Goal: Task Accomplishment & Management: Use online tool/utility

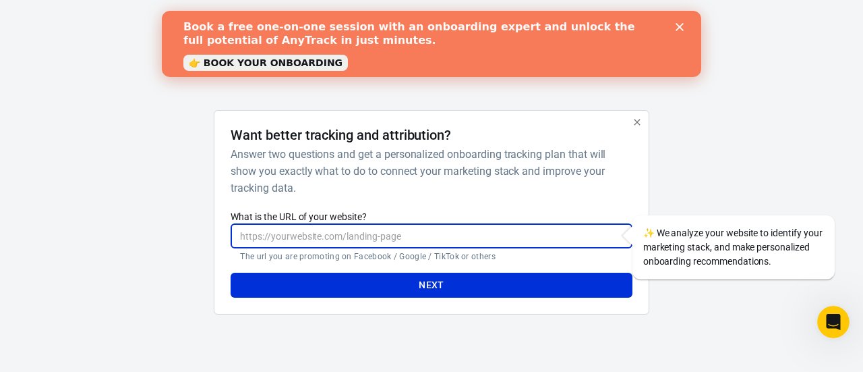
click at [399, 233] on input "What is the URL of your website?" at bounding box center [431, 235] width 401 height 25
type input "[DOMAIN_NAME]"
click at [410, 284] on button "Next" at bounding box center [431, 284] width 401 height 25
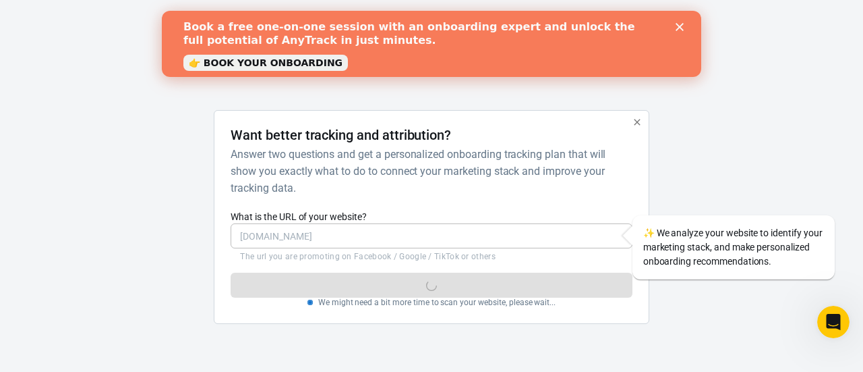
click at [678, 26] on polygon "Close" at bounding box center [680, 27] width 8 height 8
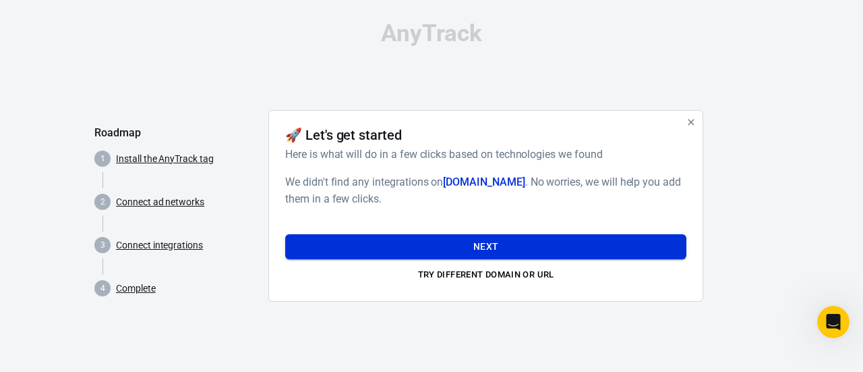
click at [508, 239] on button "Next" at bounding box center [485, 246] width 401 height 25
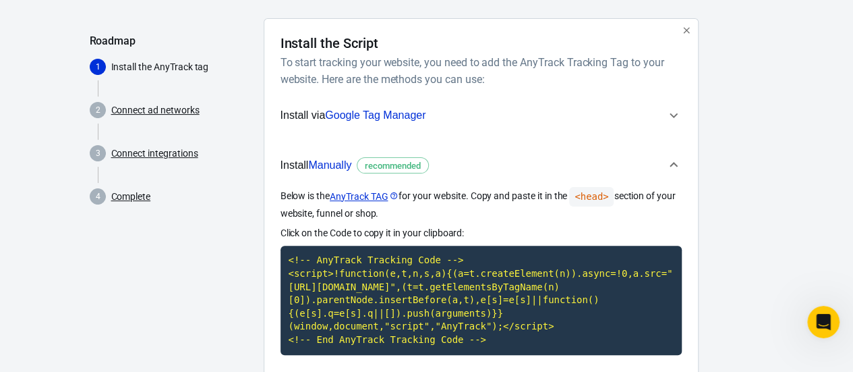
scroll to position [91, 0]
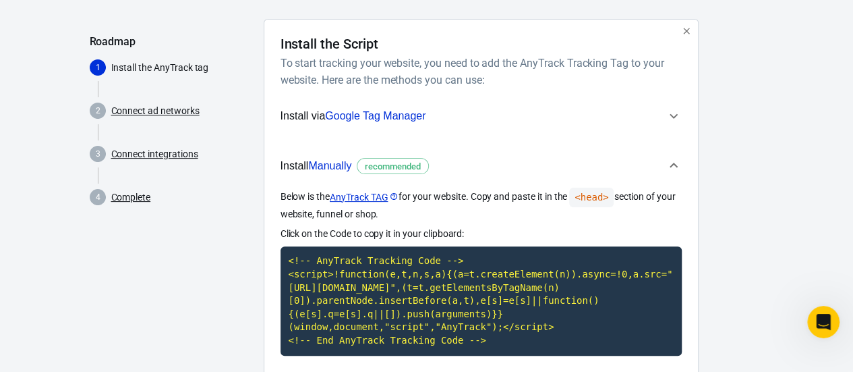
click at [177, 110] on link "Connect ad networks" at bounding box center [155, 111] width 88 height 14
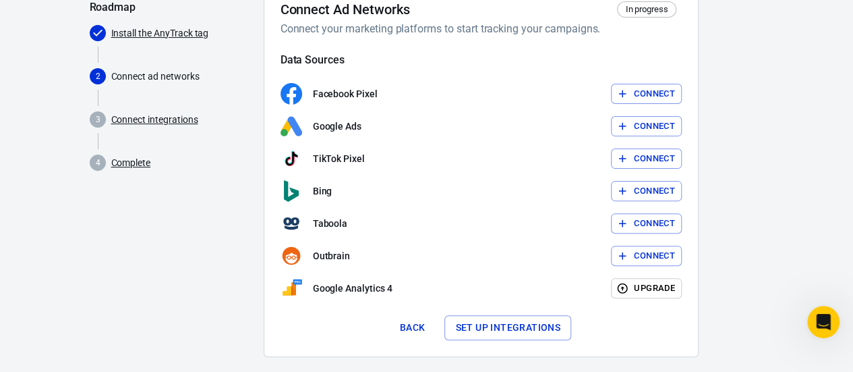
scroll to position [127, 0]
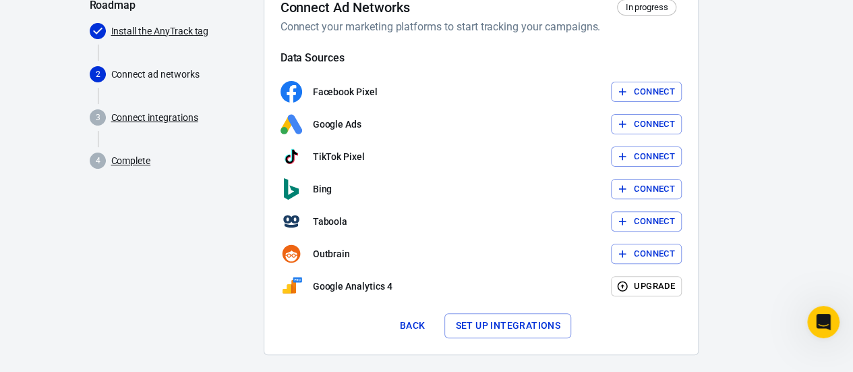
click at [161, 122] on link "Connect integrations" at bounding box center [154, 118] width 87 height 14
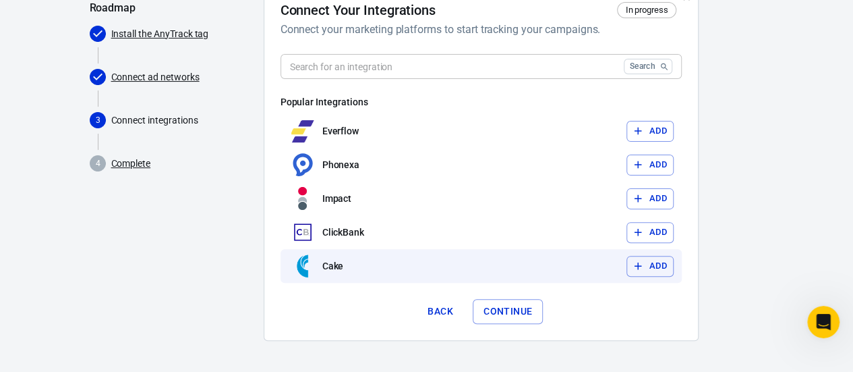
scroll to position [124, 0]
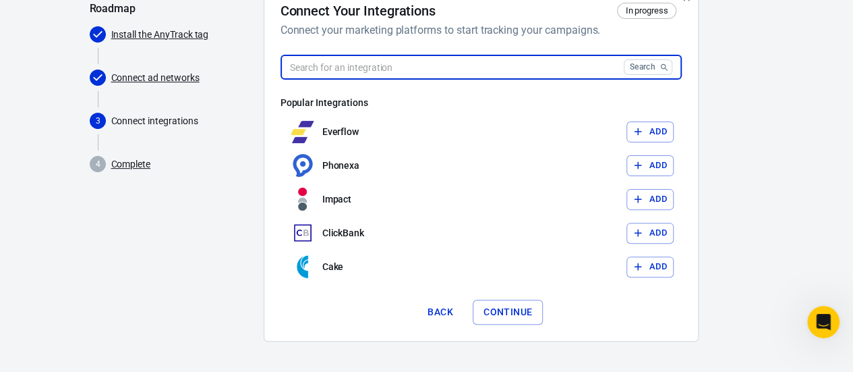
click at [385, 63] on input "text" at bounding box center [450, 67] width 338 height 25
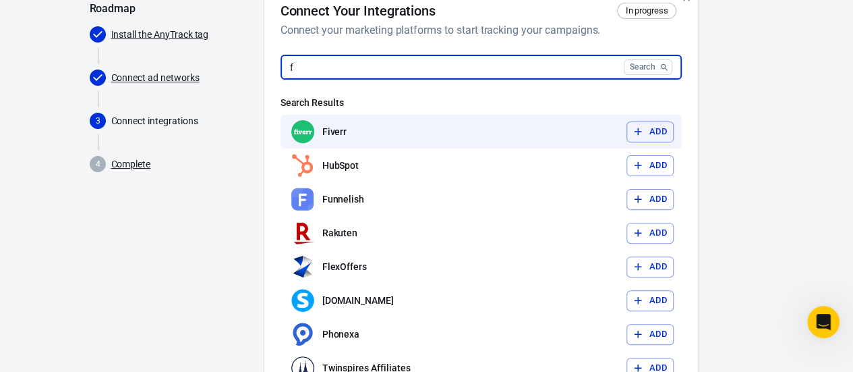
type input "f"
click at [635, 136] on icon "button" at bounding box center [638, 131] width 12 height 12
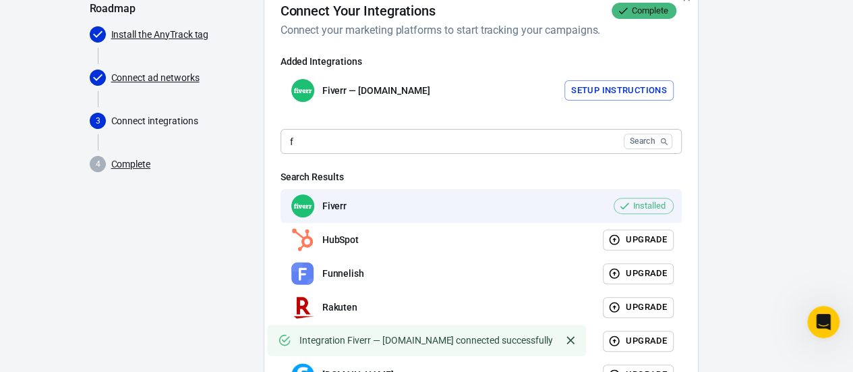
click at [587, 96] on button "Setup Instructions" at bounding box center [619, 90] width 109 height 21
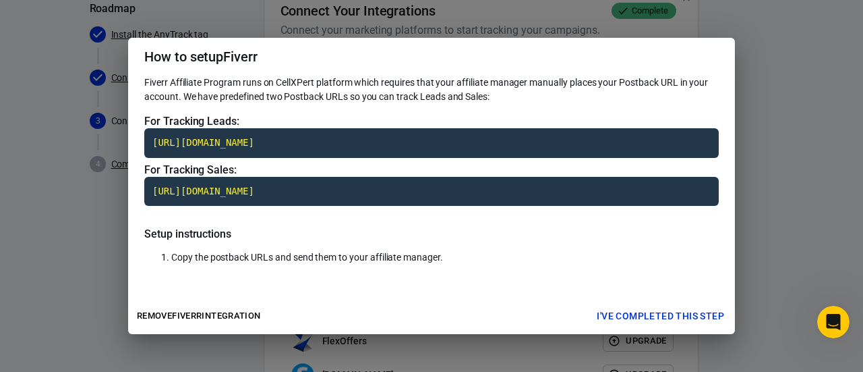
click at [51, 283] on div "How to setup Fiverr Fiverr Affiliate Program runs on CellXPert platform which r…" at bounding box center [431, 186] width 863 height 372
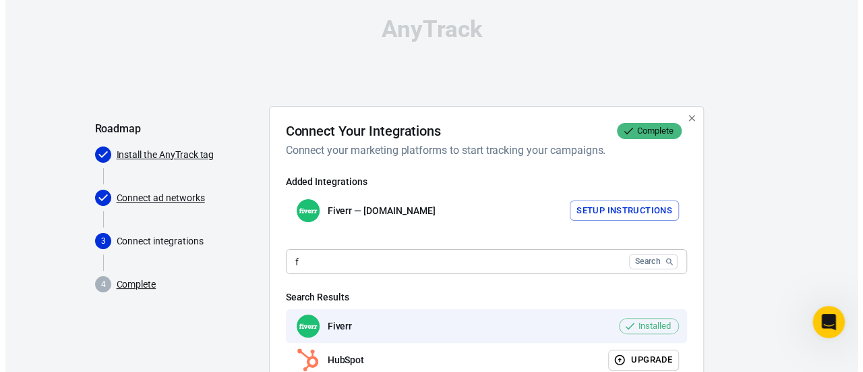
scroll to position [0, 0]
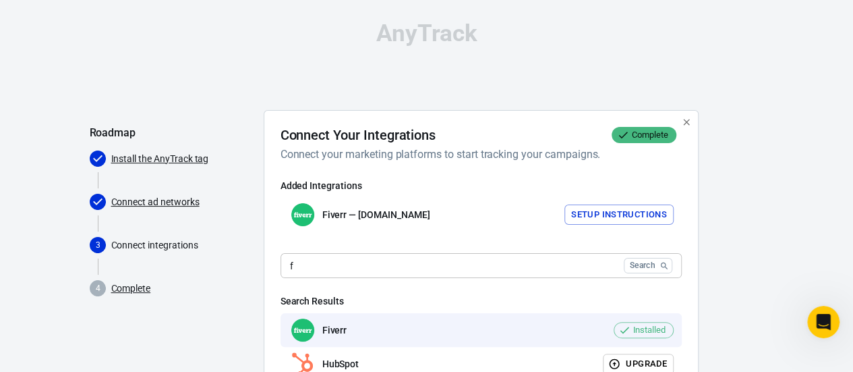
click at [604, 203] on div "Fiverr — [DOMAIN_NAME] Setup Instructions" at bounding box center [481, 215] width 401 height 34
click at [604, 209] on button "Setup Instructions" at bounding box center [619, 214] width 109 height 21
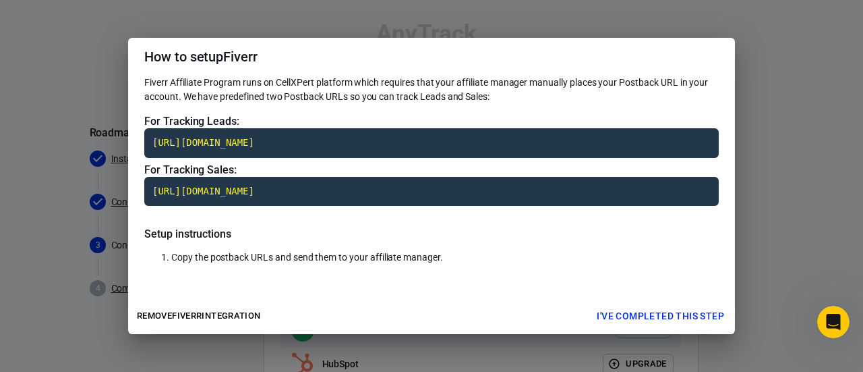
click at [424, 256] on div "Copy the postback URLs and send them to your affiliate manager." at bounding box center [431, 257] width 575 height 33
